Goal: Information Seeking & Learning: Learn about a topic

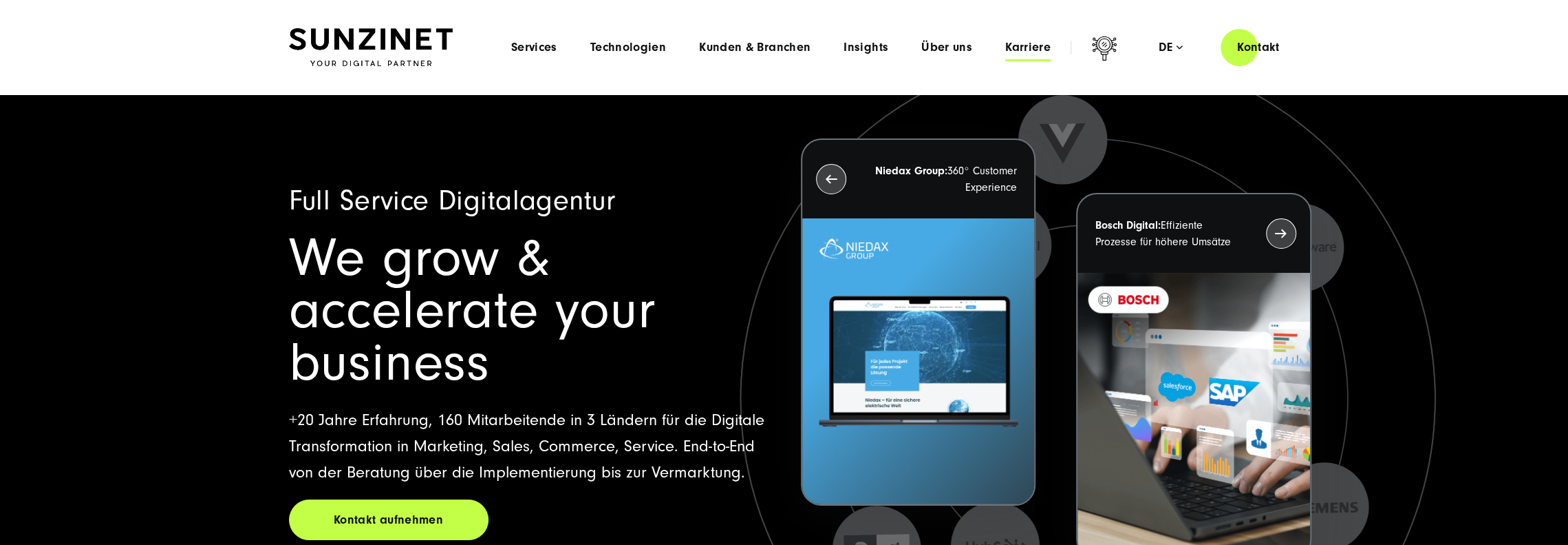
click at [1010, 46] on span "Karriere" at bounding box center [1027, 47] width 45 height 14
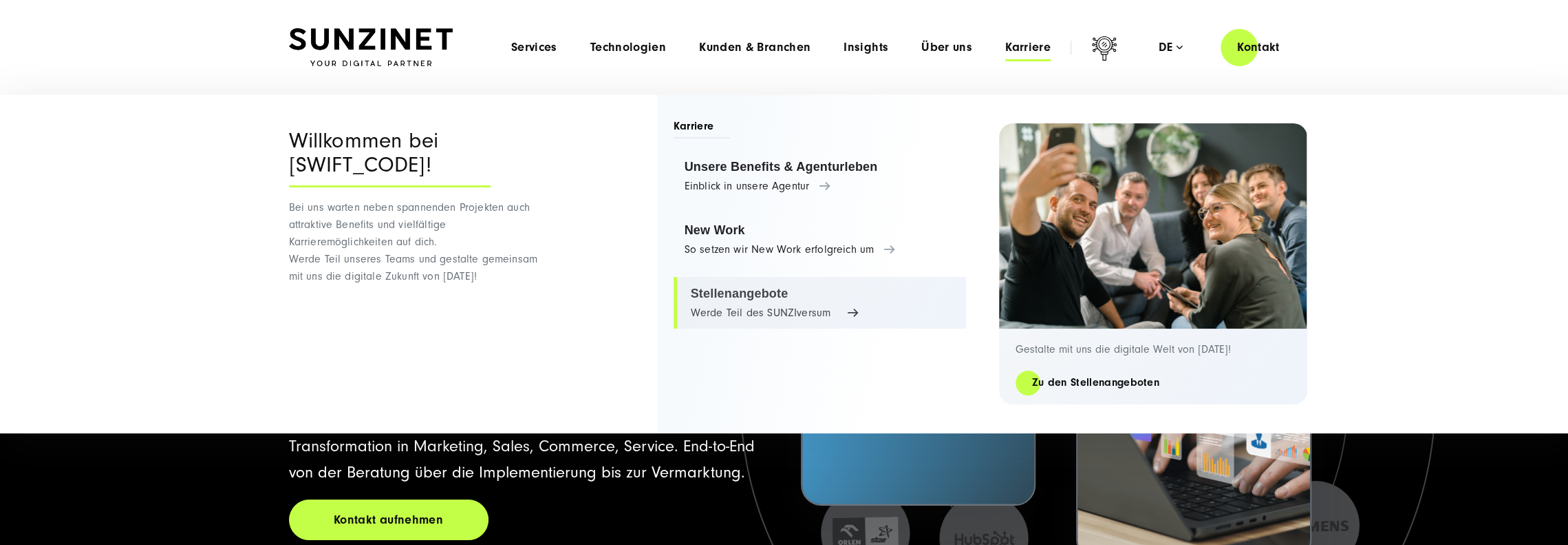
click at [755, 305] on link "Stellenangebote Werde Teil des SUNZIversum" at bounding box center [819, 303] width 292 height 53
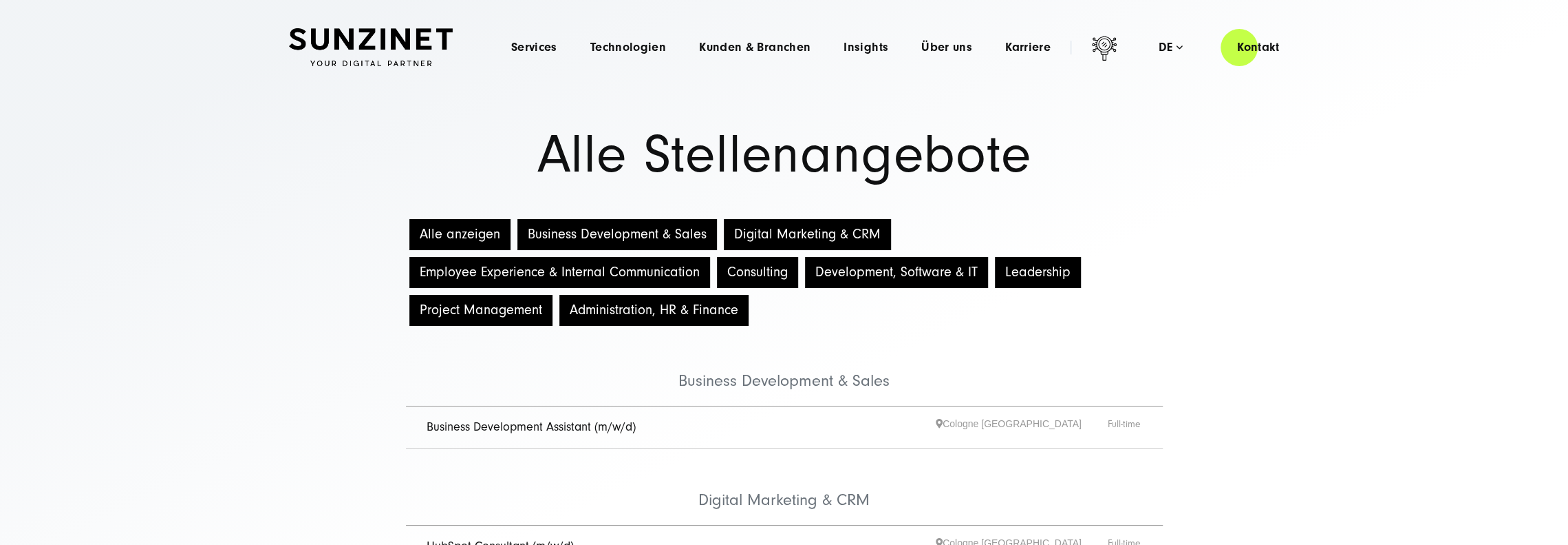
click at [703, 440] on li "Business Development Assistant (m/w/d) Cologne Hamburg Full-time" at bounding box center [784, 427] width 756 height 43
click at [607, 427] on link "Business Development Assistant (m/w/d)" at bounding box center [531, 427] width 209 height 15
